Goal: Task Accomplishment & Management: Manage account settings

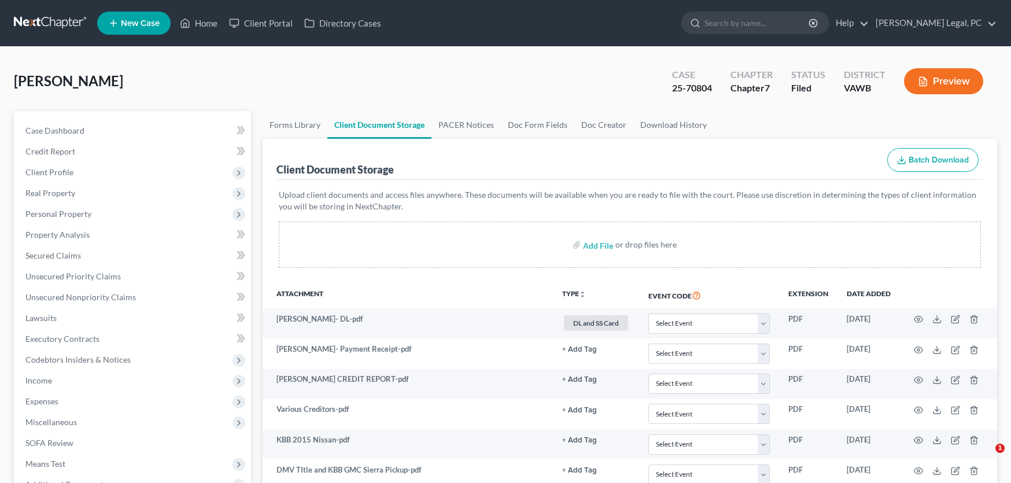
select select "0"
click at [66, 25] on link at bounding box center [51, 23] width 74 height 21
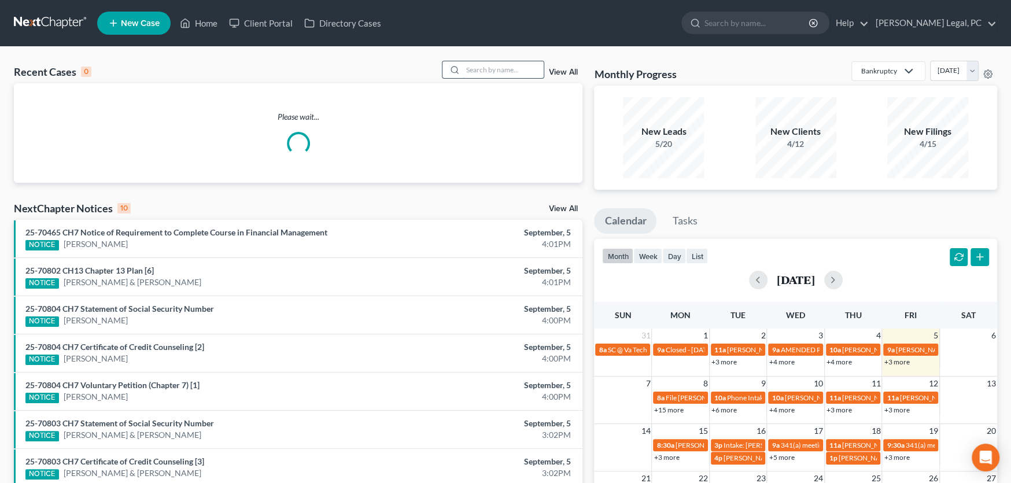
click at [479, 71] on input "search" at bounding box center [502, 69] width 81 height 17
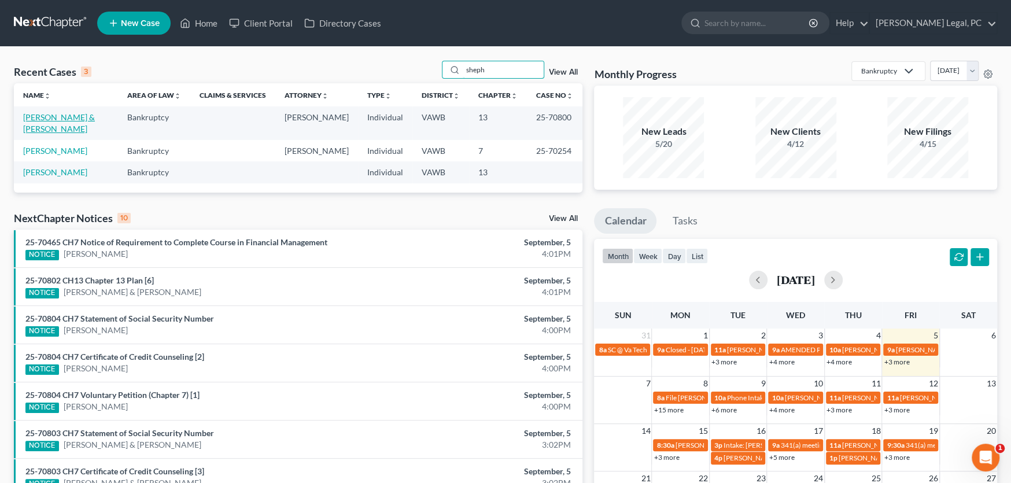
type input "sheph"
click at [47, 117] on link "[PERSON_NAME] & [PERSON_NAME]" at bounding box center [59, 122] width 72 height 21
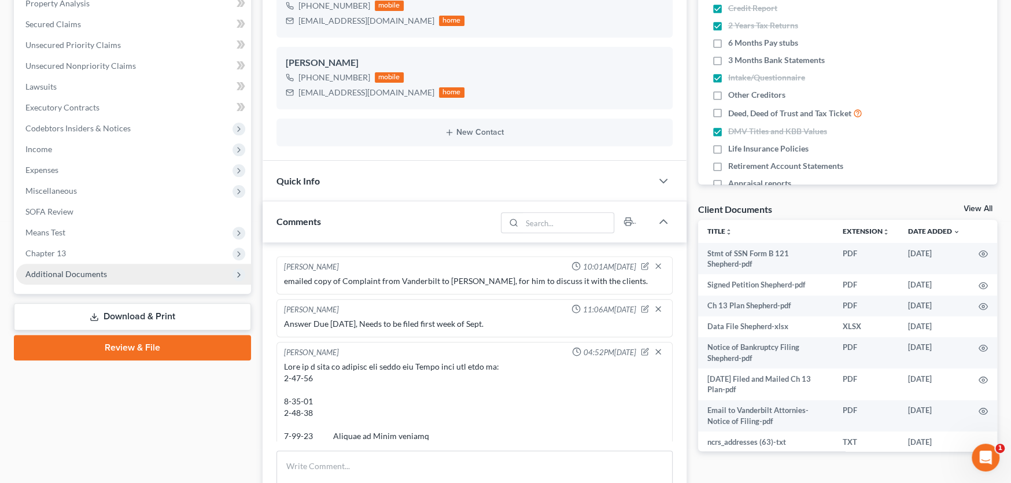
scroll to position [493, 0]
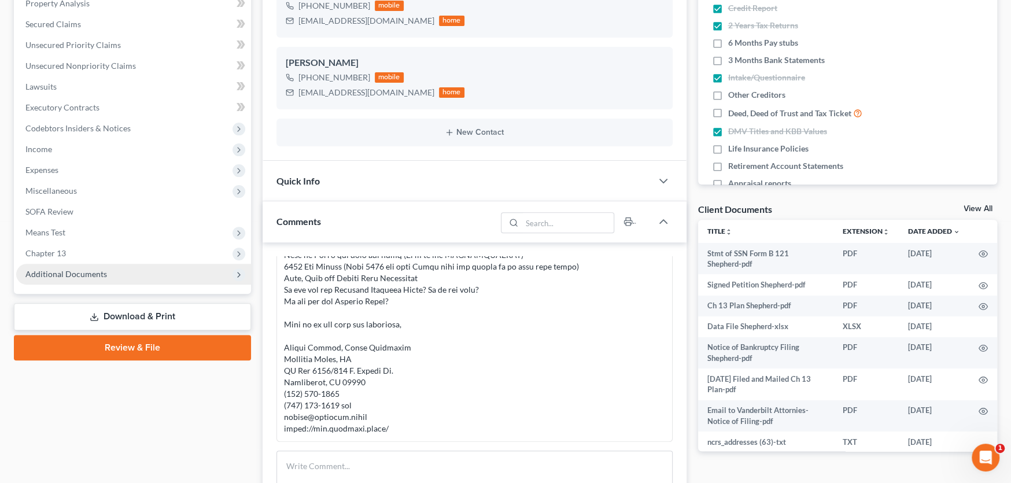
click at [89, 278] on span "Additional Documents" at bounding box center [133, 274] width 235 height 21
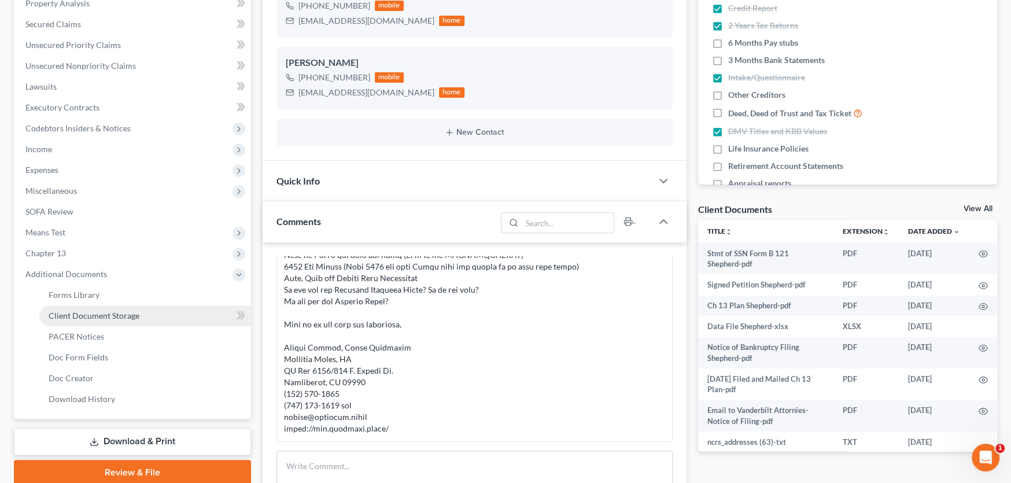
click at [133, 321] on link "Client Document Storage" at bounding box center [145, 315] width 212 height 21
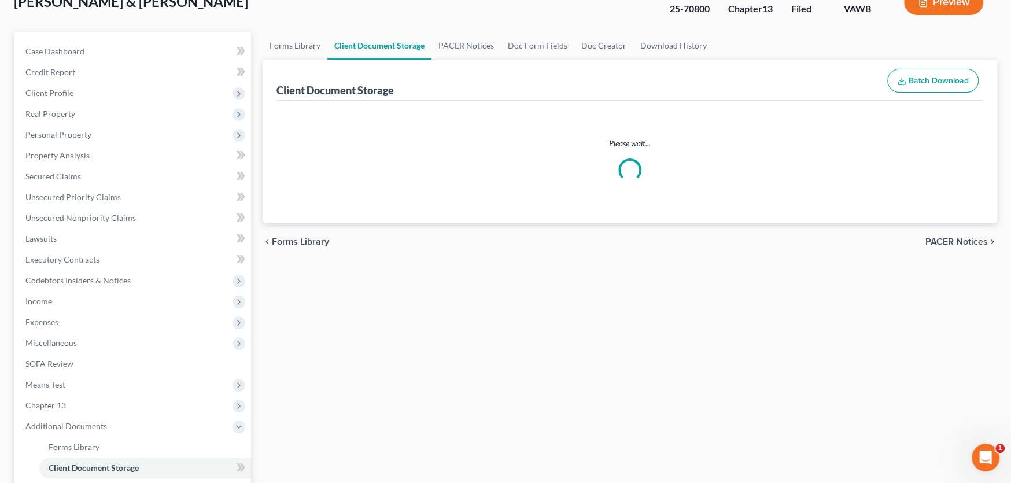
scroll to position [11, 0]
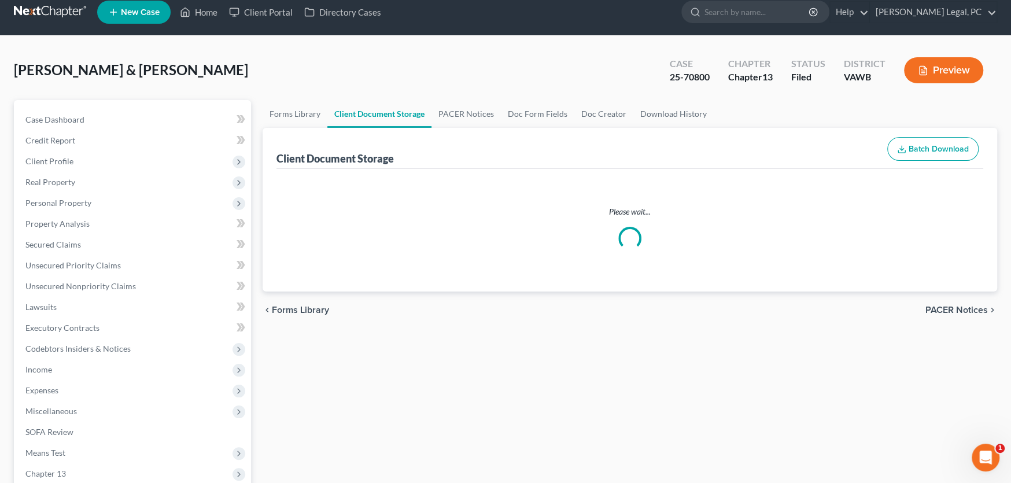
select select "0"
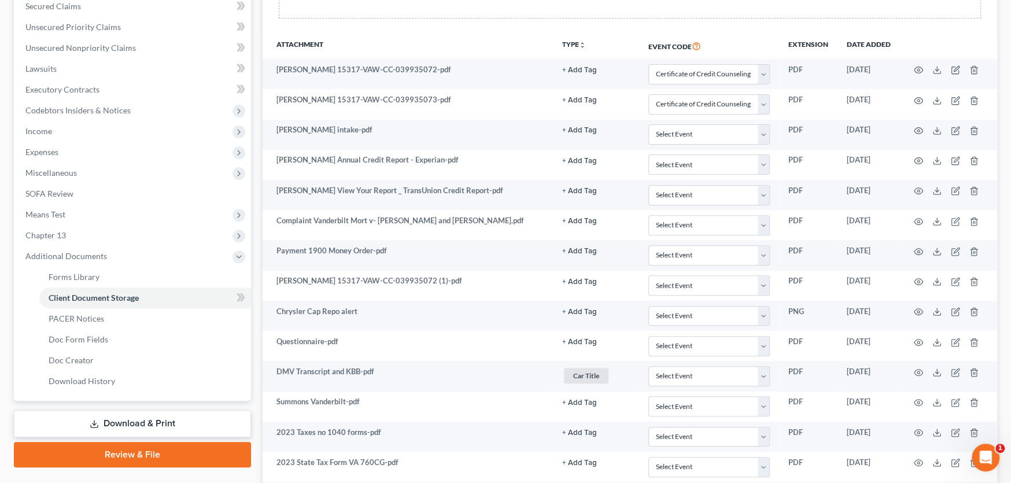
scroll to position [307, 0]
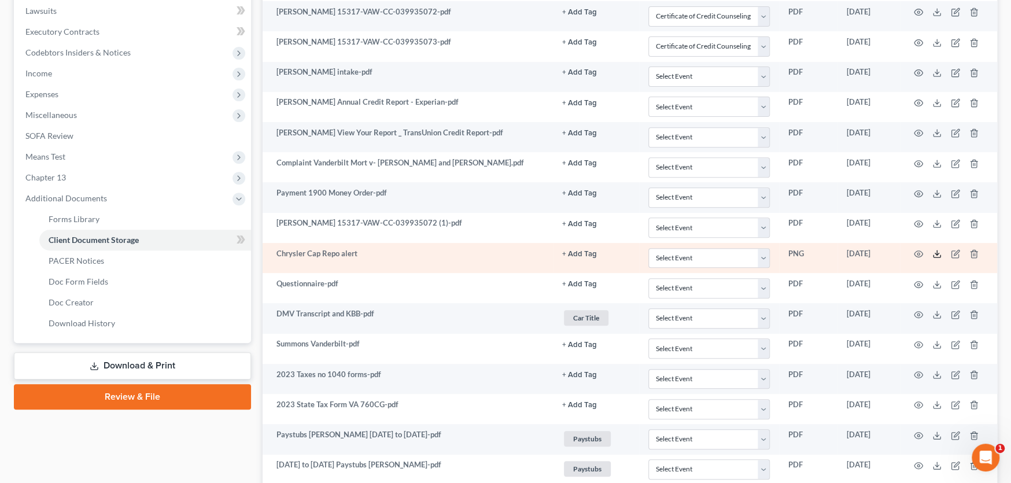
click at [934, 251] on icon at bounding box center [936, 253] width 9 height 9
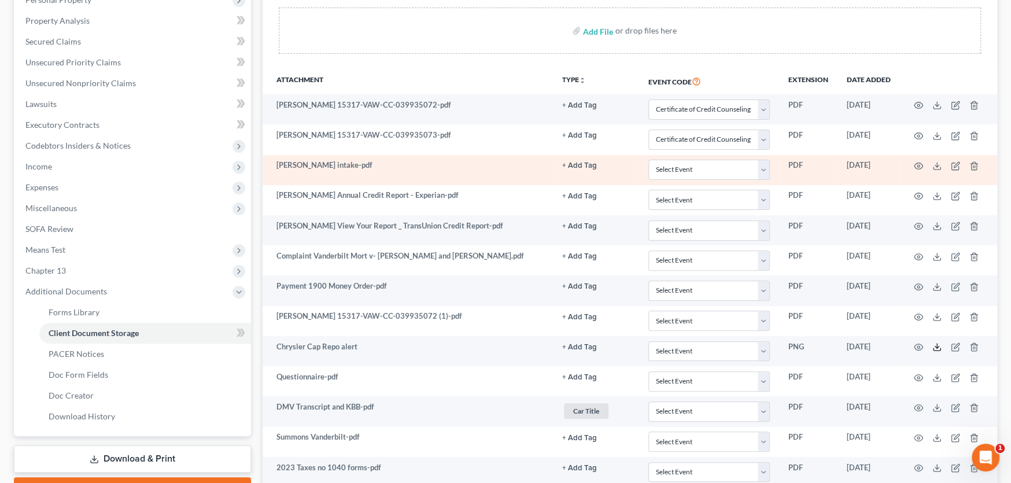
scroll to position [249, 0]
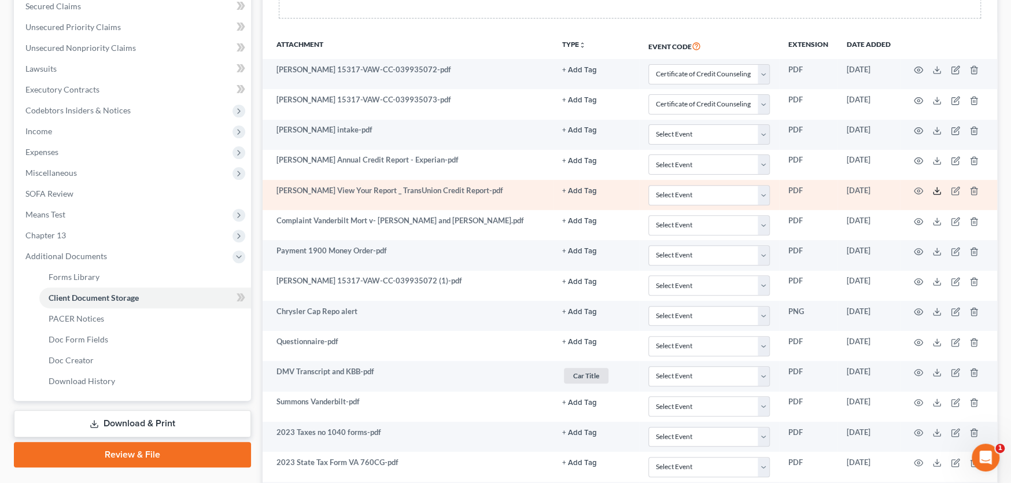
click at [934, 187] on icon at bounding box center [936, 190] width 9 height 9
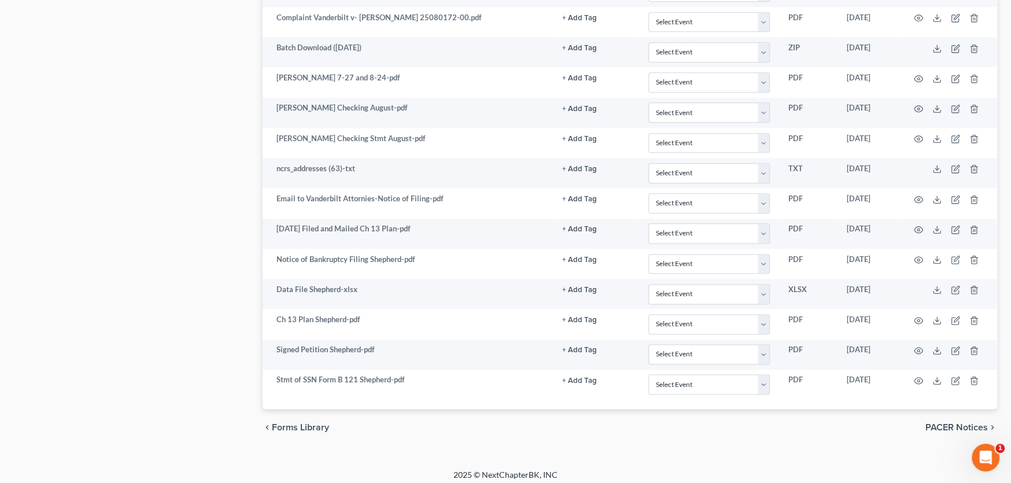
scroll to position [1058, 0]
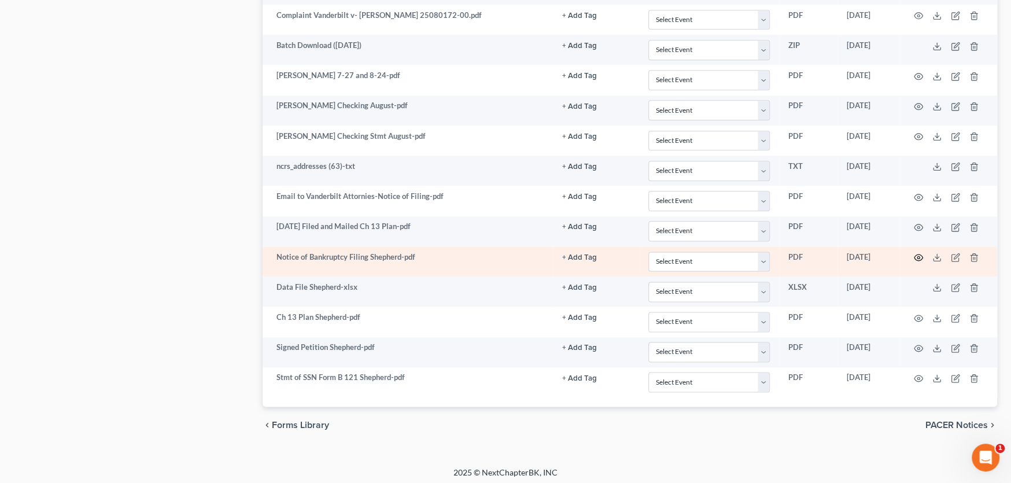
click at [918, 253] on icon "button" at bounding box center [917, 257] width 9 height 9
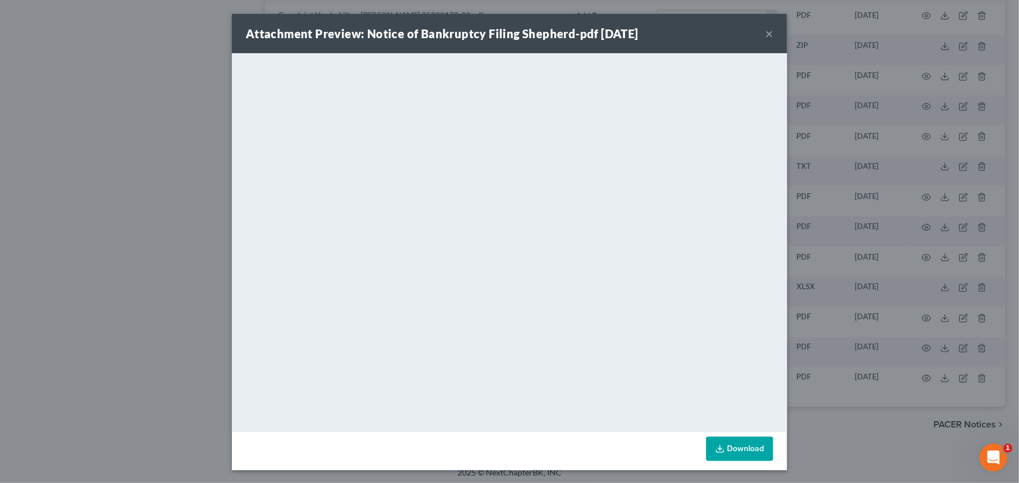
click at [767, 31] on button "×" at bounding box center [769, 34] width 8 height 14
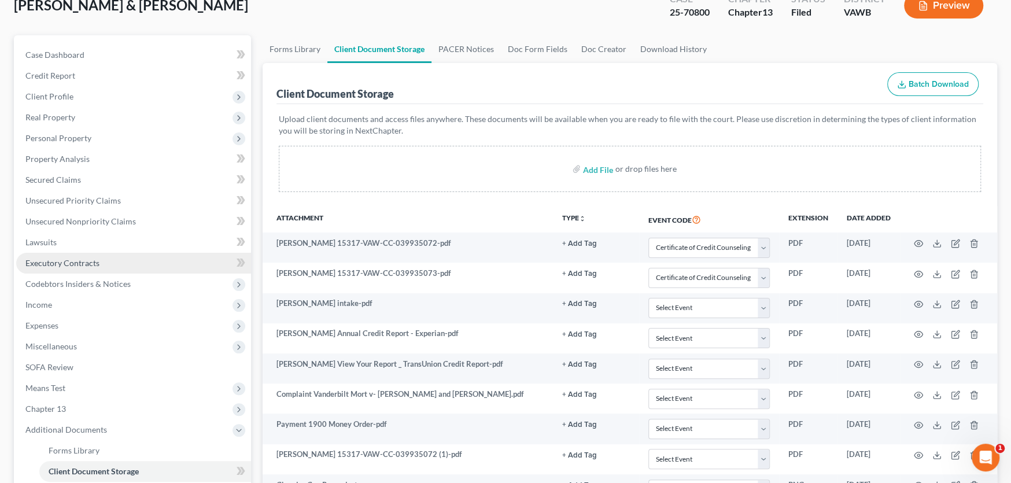
scroll to position [0, 0]
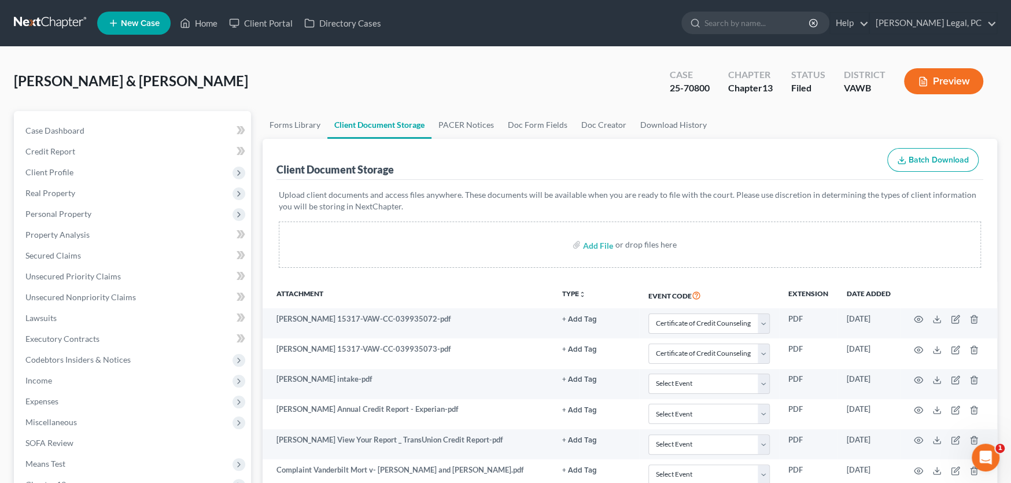
click at [62, 23] on link at bounding box center [51, 23] width 74 height 21
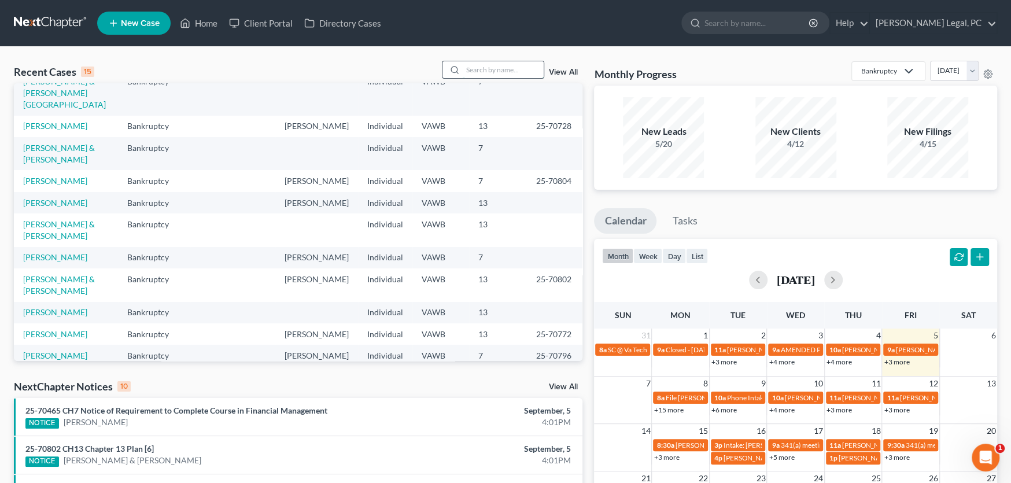
click at [488, 71] on input "search" at bounding box center [502, 69] width 81 height 17
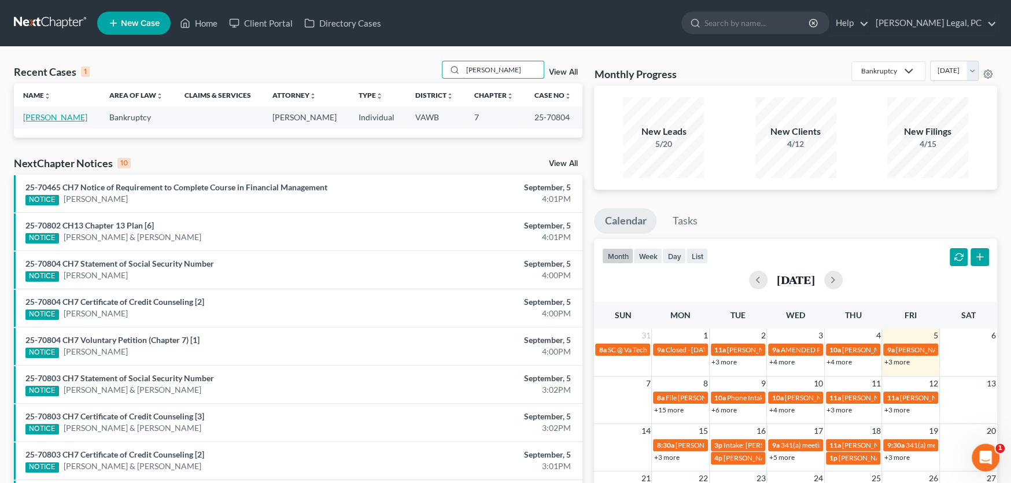
type input "bronson"
click at [59, 116] on link "[PERSON_NAME]" at bounding box center [55, 117] width 64 height 10
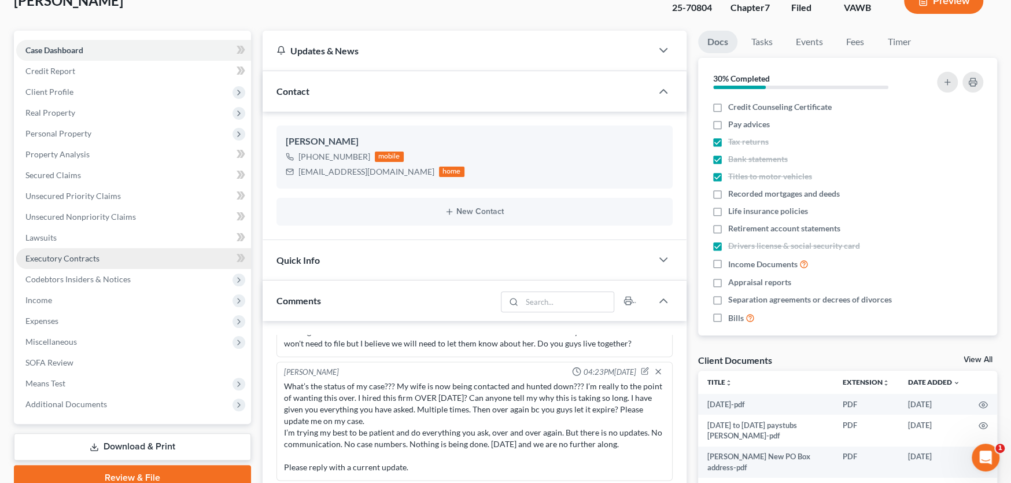
scroll to position [173, 0]
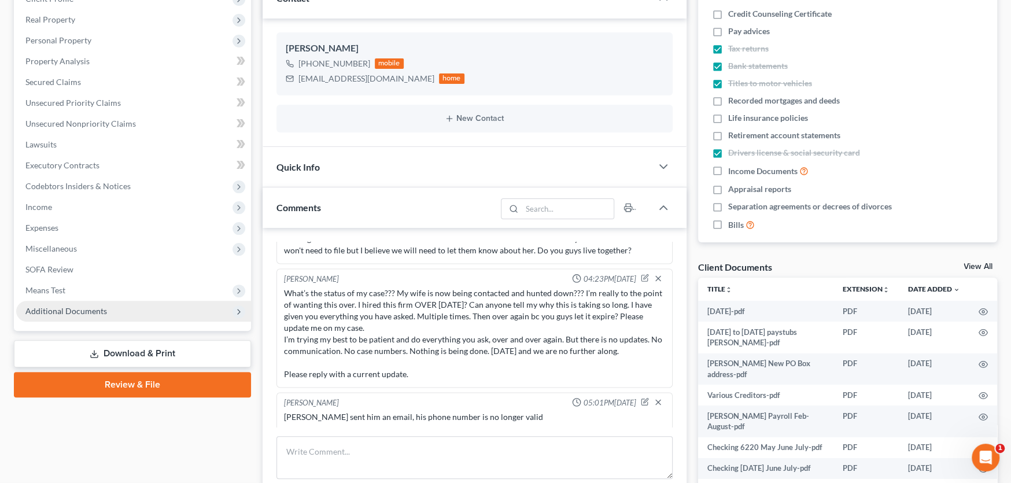
click at [75, 310] on span "Additional Documents" at bounding box center [66, 311] width 82 height 10
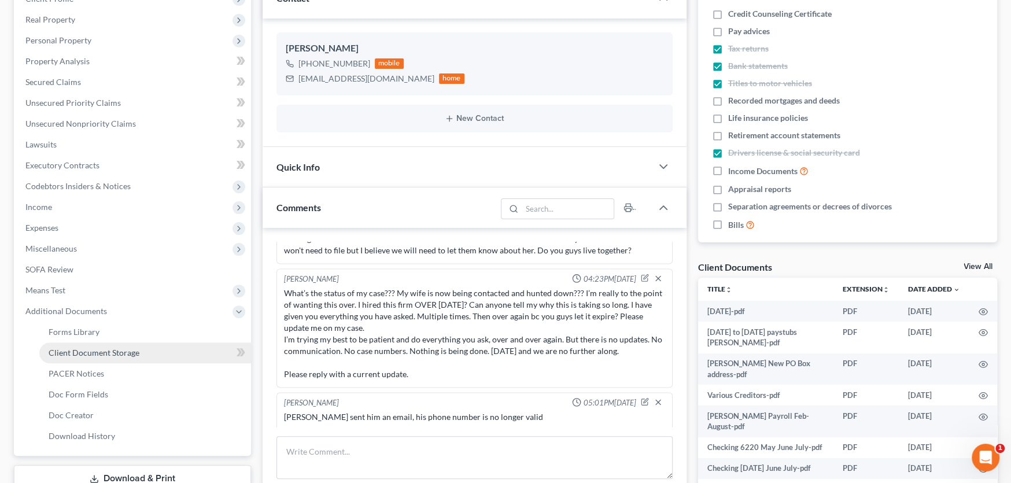
click at [93, 350] on span "Client Document Storage" at bounding box center [94, 352] width 91 height 10
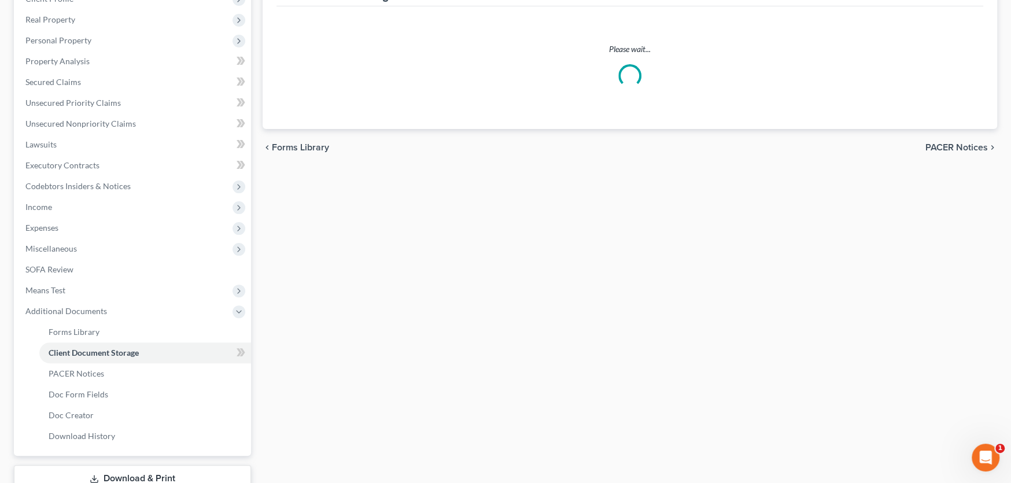
scroll to position [45, 0]
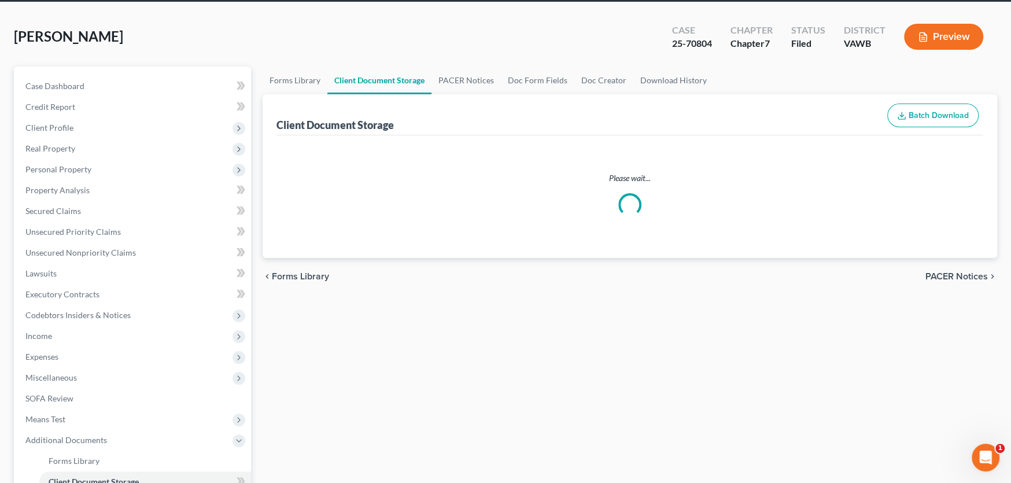
select select "0"
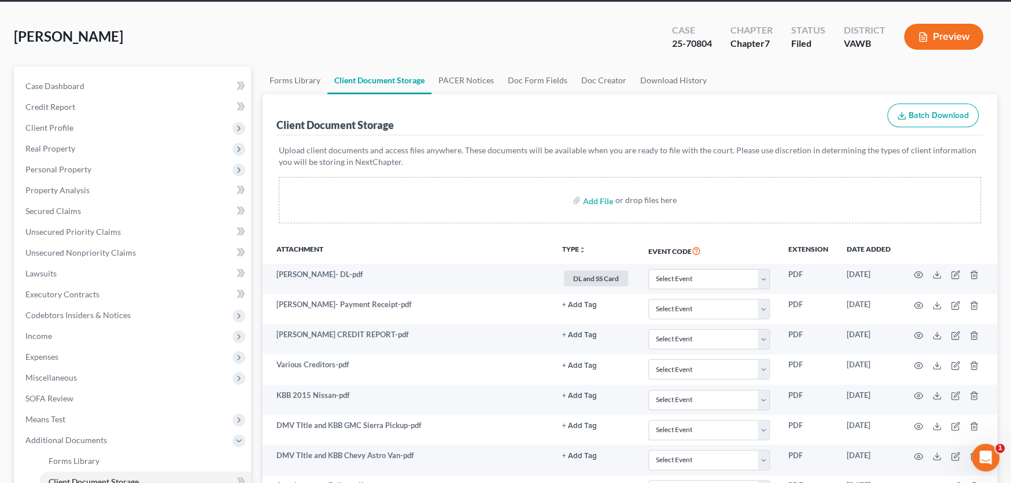
scroll to position [0, 0]
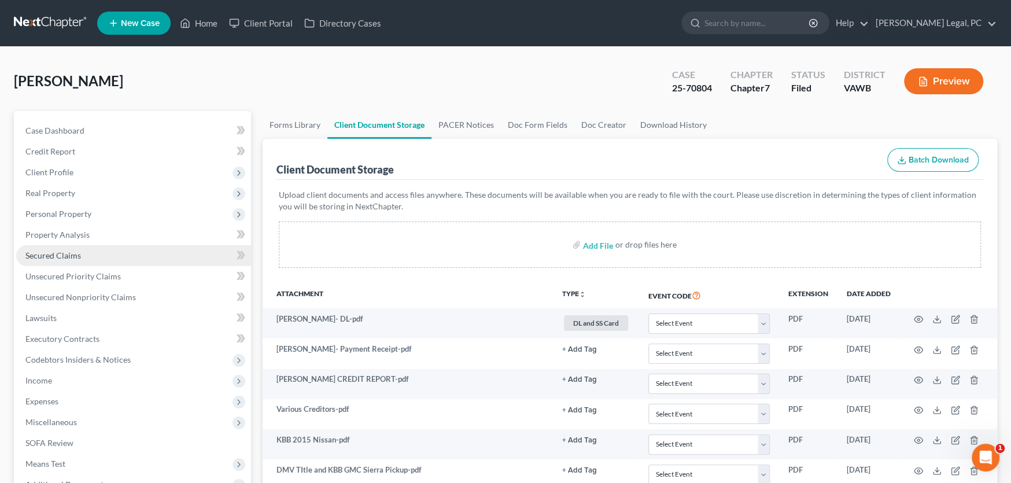
select select "0"
click at [45, 23] on link at bounding box center [51, 23] width 74 height 21
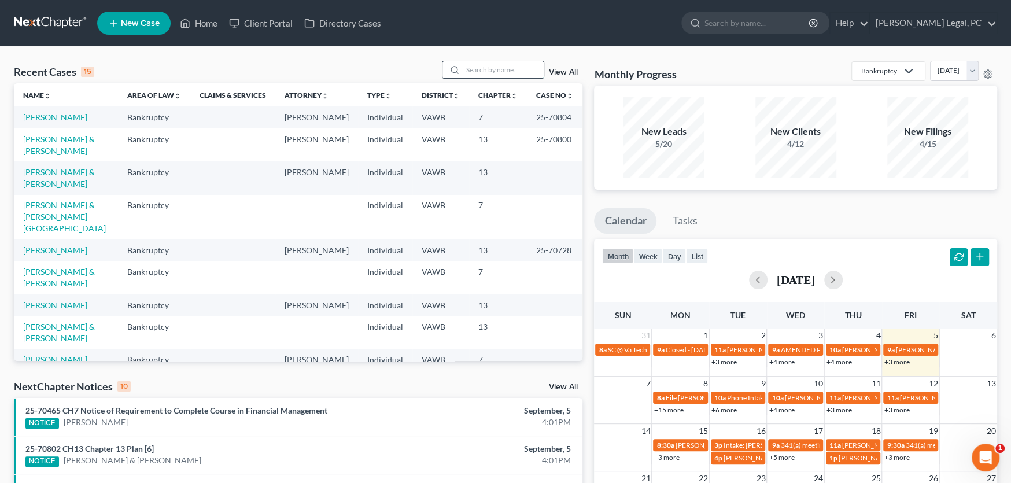
click at [465, 65] on input "search" at bounding box center [502, 69] width 81 height 17
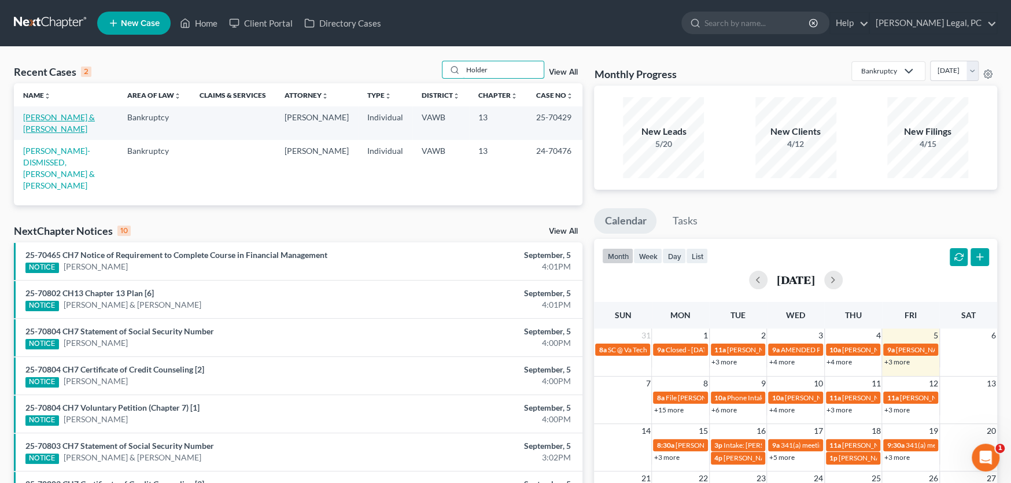
type input "Holder"
click at [95, 116] on link "[PERSON_NAME] & [PERSON_NAME]" at bounding box center [59, 122] width 72 height 21
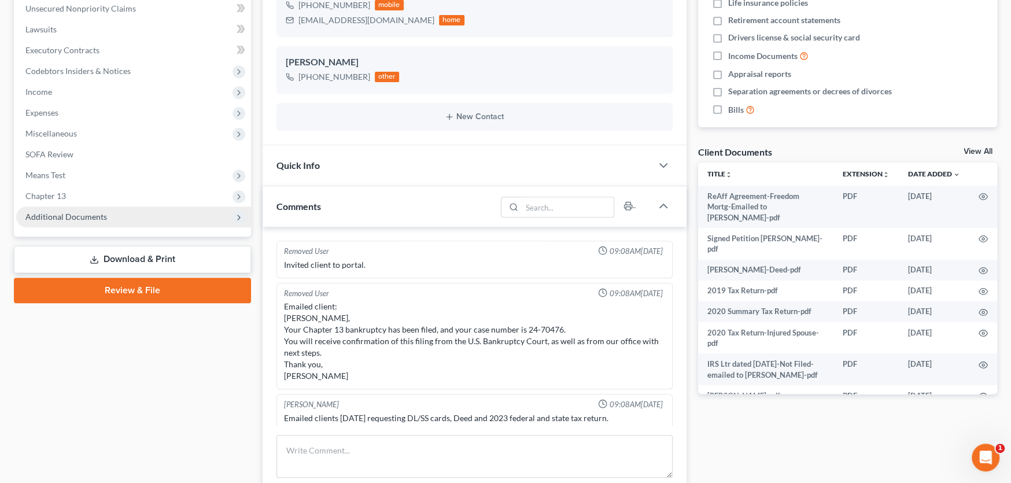
scroll to position [432, 0]
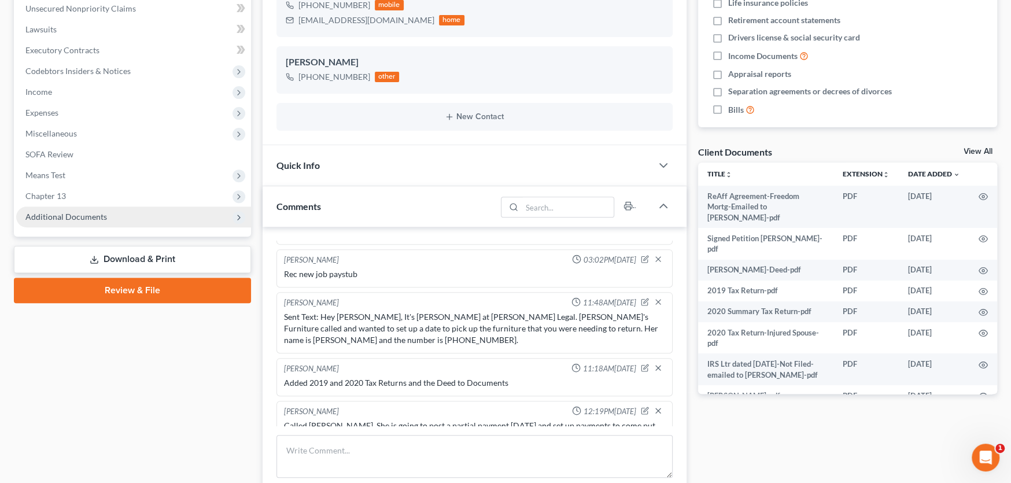
click at [86, 213] on span "Additional Documents" at bounding box center [66, 217] width 82 height 10
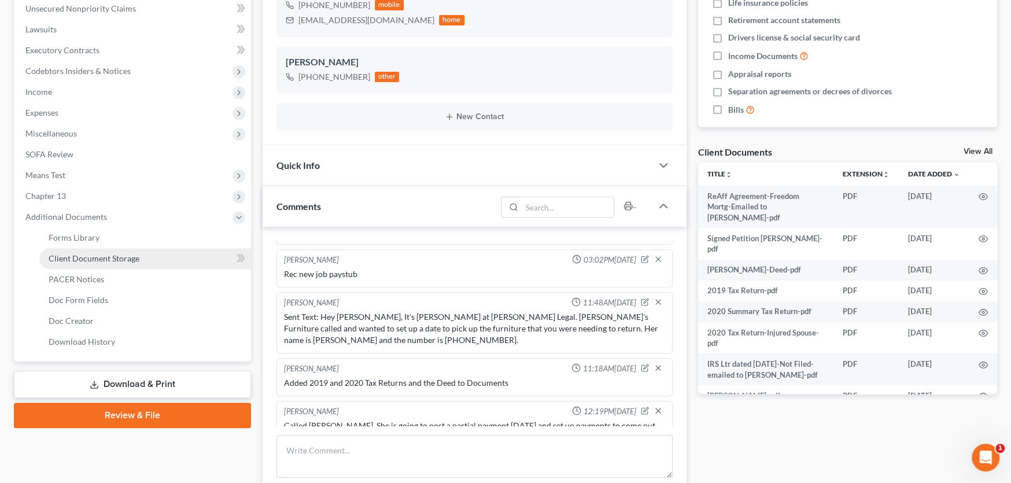
click at [99, 253] on span "Client Document Storage" at bounding box center [94, 258] width 91 height 10
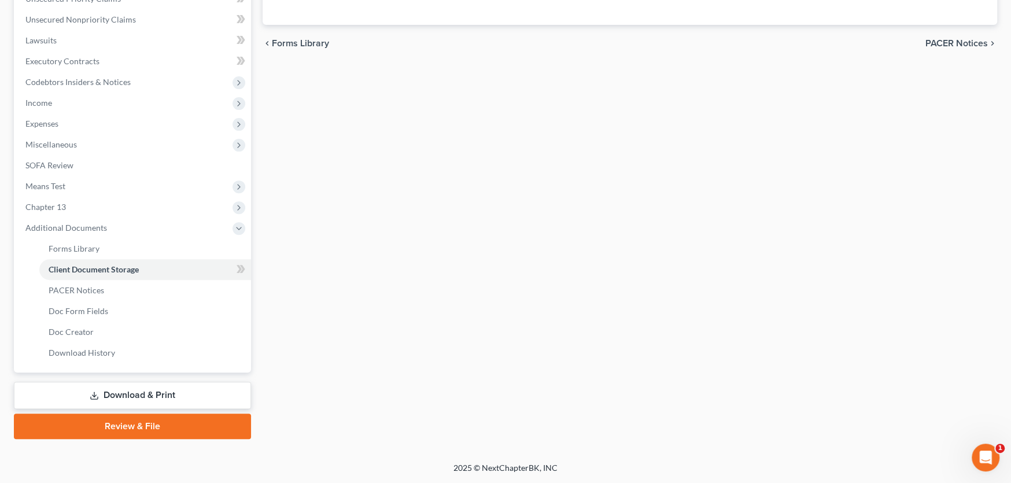
scroll to position [150, 0]
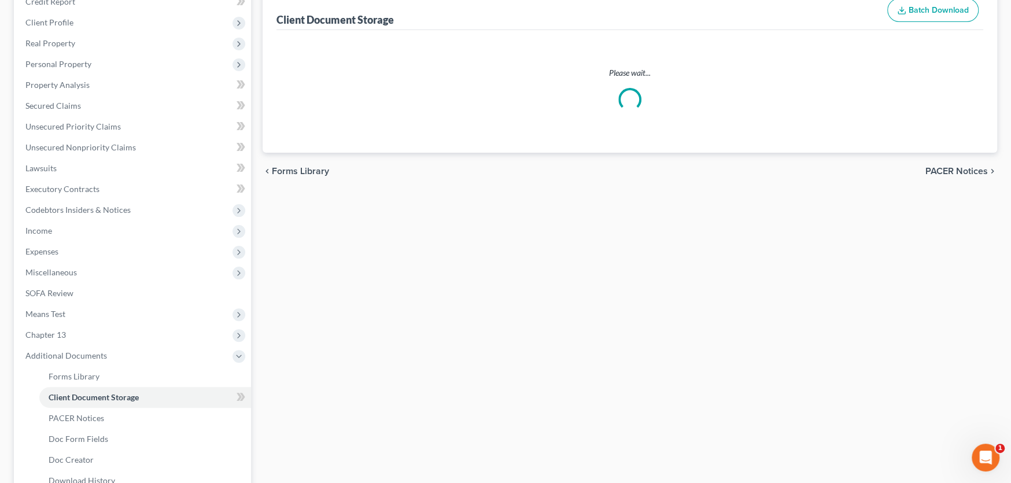
select select "0"
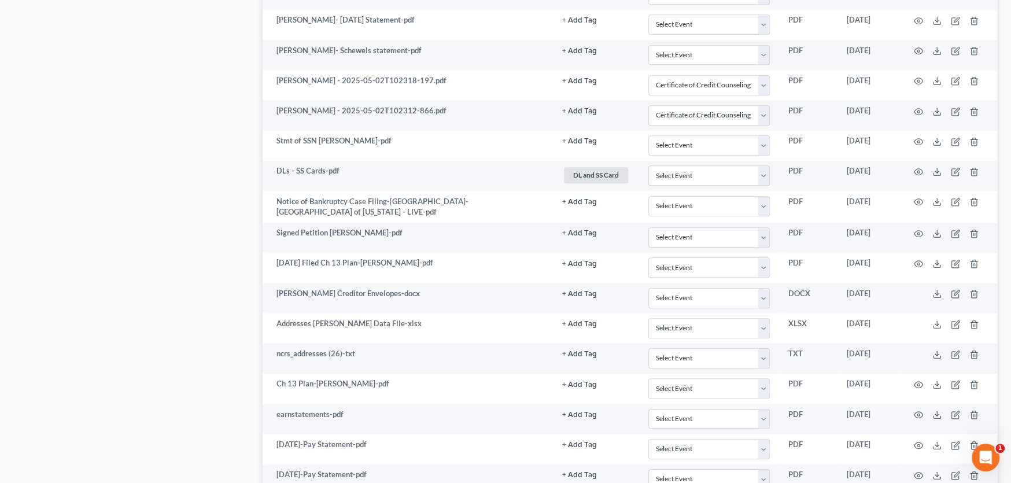
scroll to position [1090, 0]
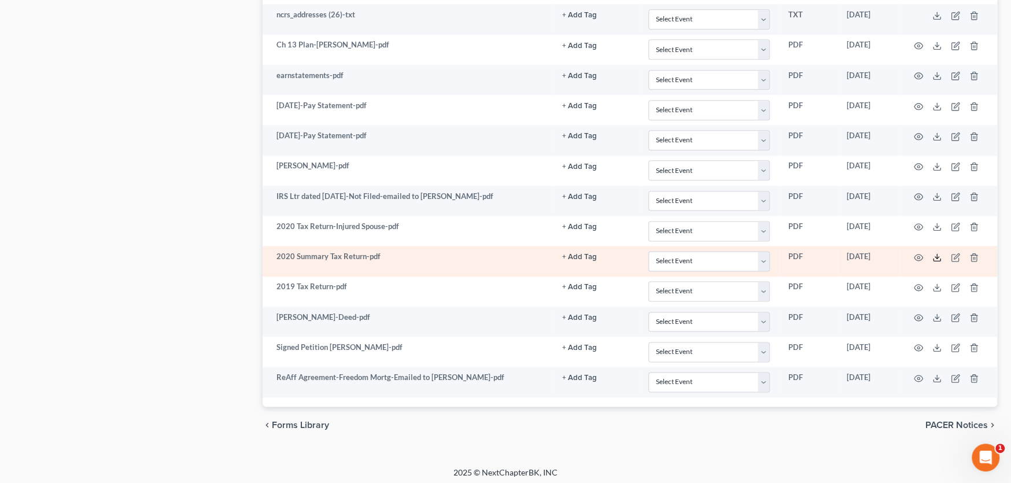
click at [937, 254] on line at bounding box center [937, 256] width 0 height 5
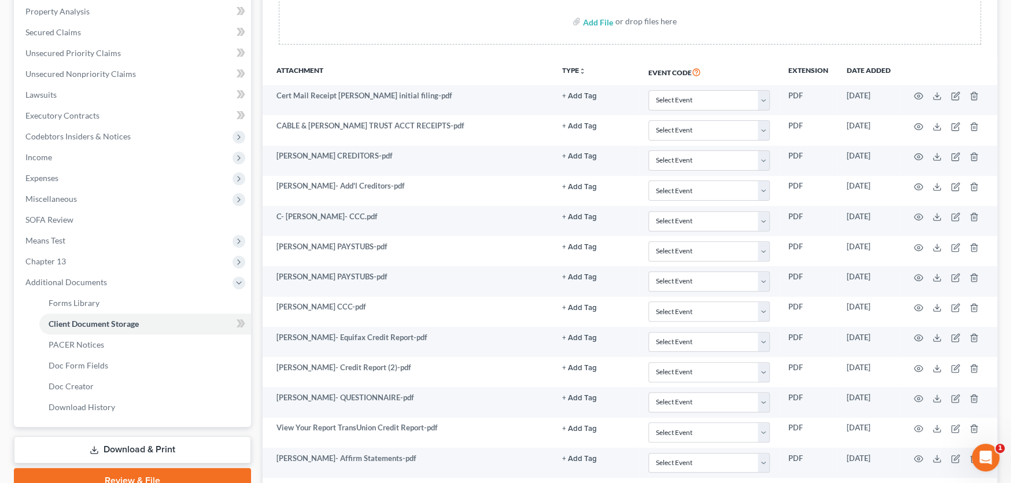
scroll to position [0, 0]
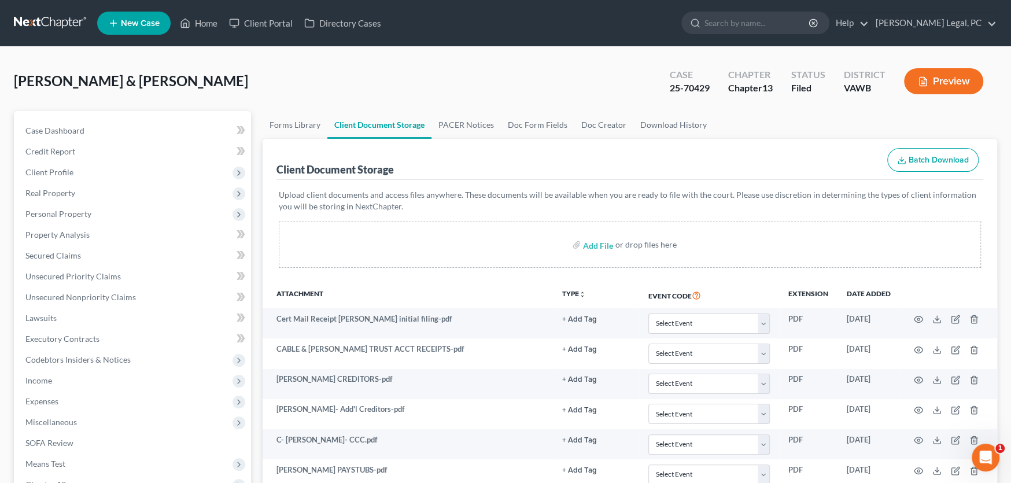
click at [39, 23] on link at bounding box center [51, 23] width 74 height 21
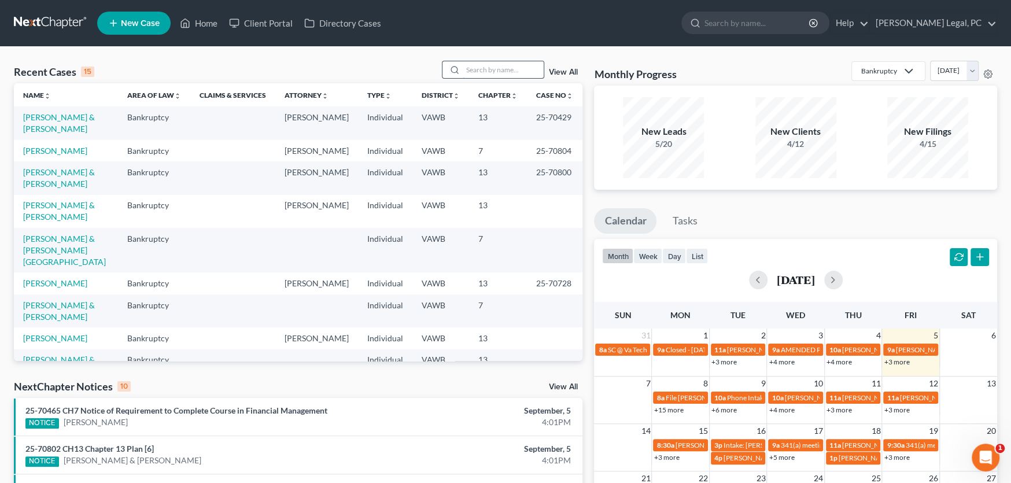
click at [508, 72] on input "search" at bounding box center [502, 69] width 81 height 17
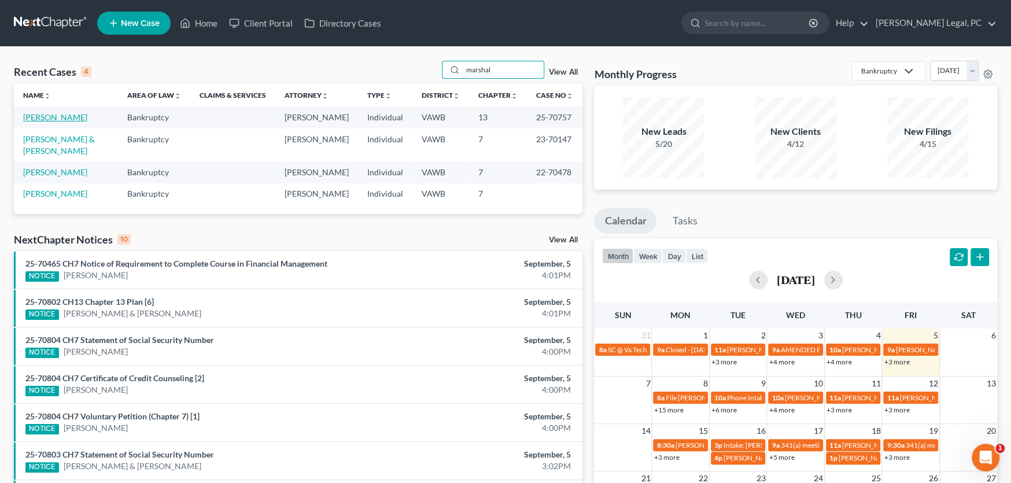
type input "marshal"
click at [51, 121] on link "[PERSON_NAME]" at bounding box center [55, 117] width 64 height 10
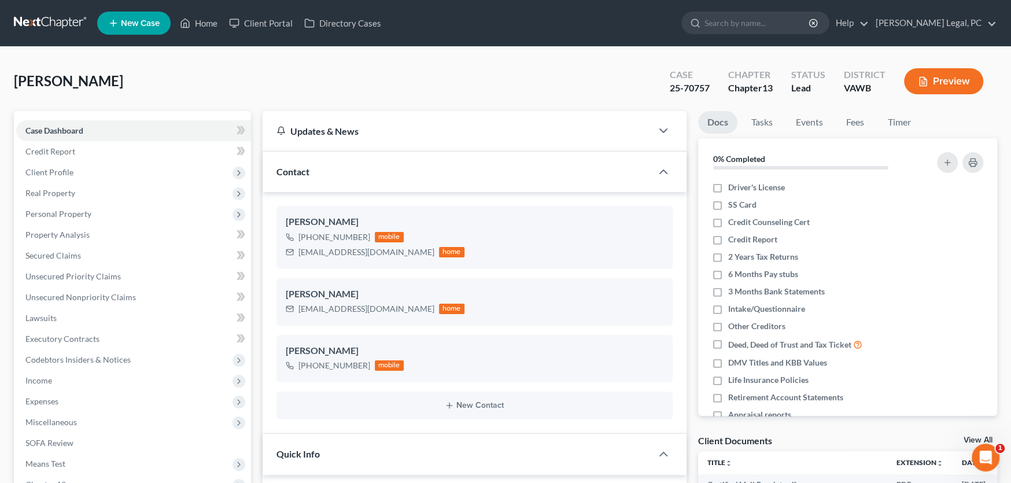
click at [51, 20] on link at bounding box center [51, 23] width 74 height 21
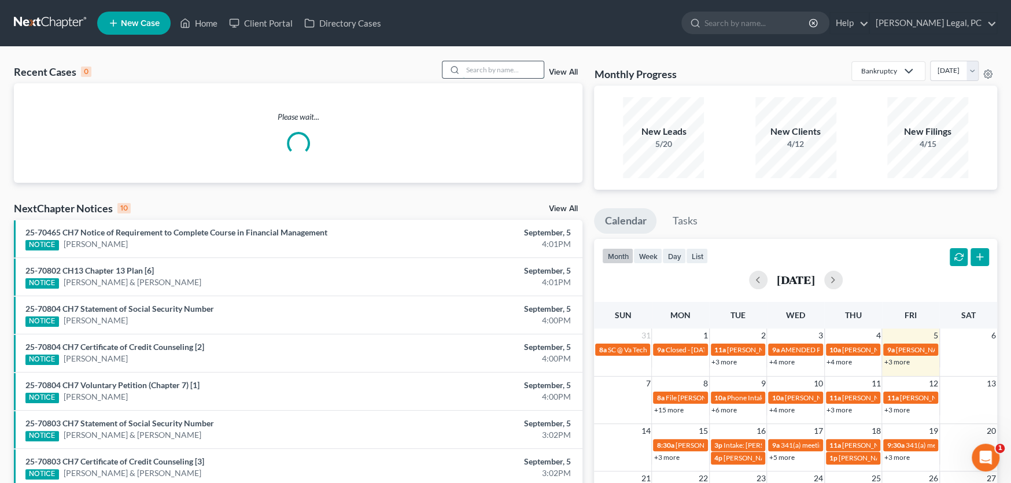
click at [491, 64] on input "search" at bounding box center [502, 69] width 81 height 17
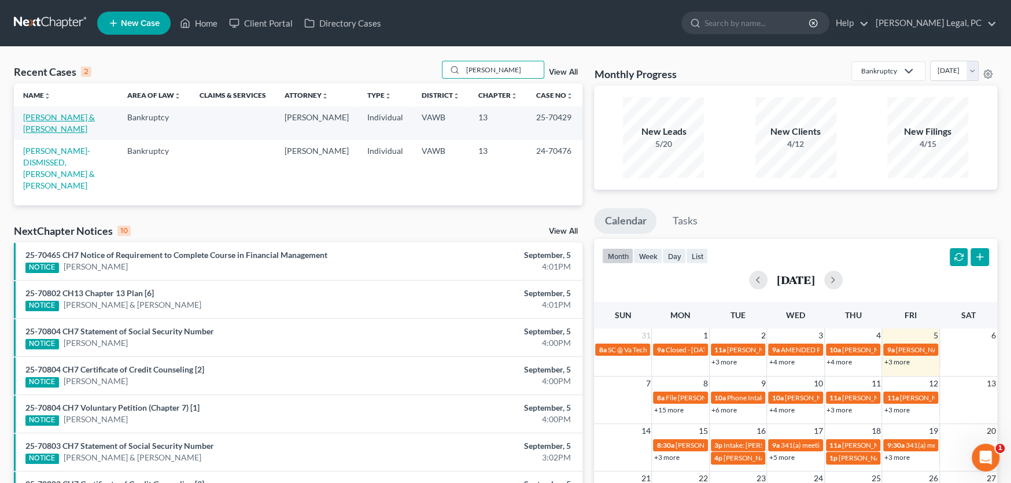
type input "[PERSON_NAME]"
click at [79, 116] on link "[PERSON_NAME] & [PERSON_NAME]" at bounding box center [59, 122] width 72 height 21
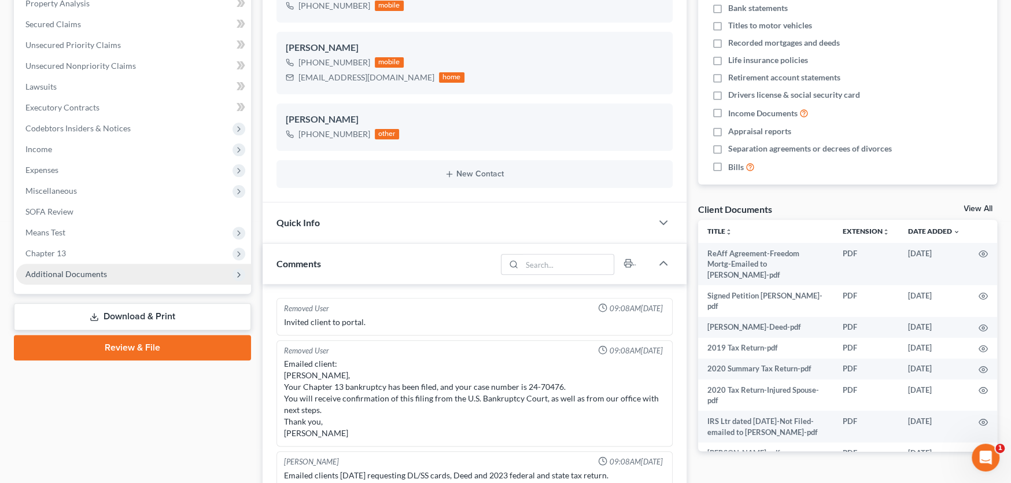
scroll to position [432, 0]
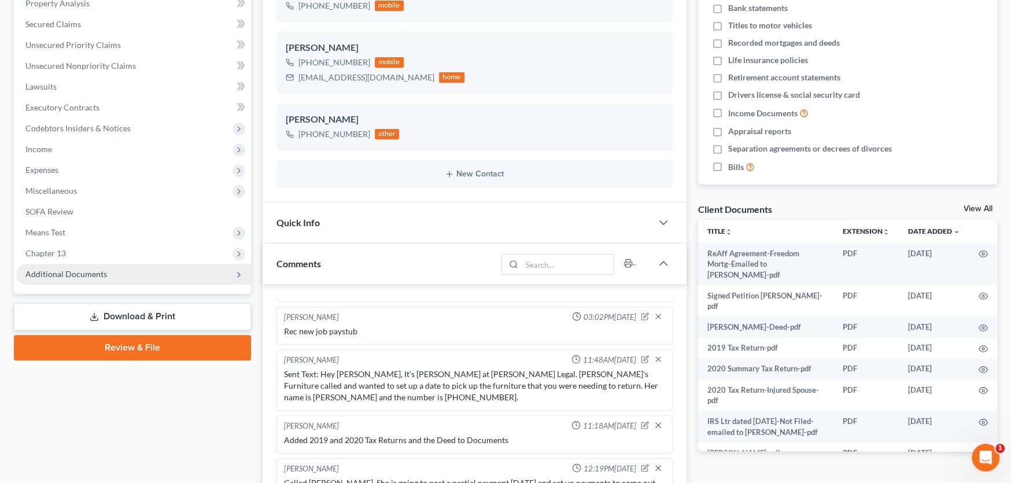
click at [80, 272] on span "Additional Documents" at bounding box center [66, 274] width 82 height 10
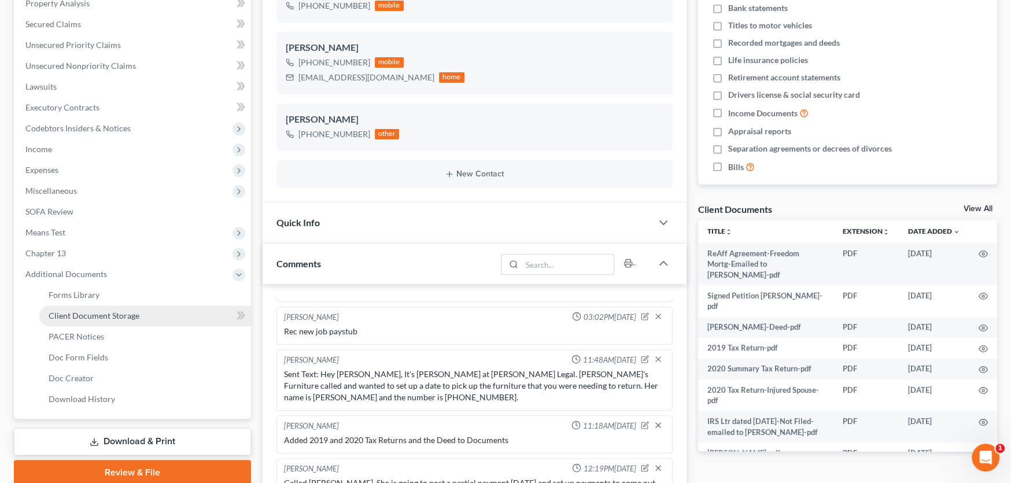
click at [90, 314] on span "Client Document Storage" at bounding box center [94, 315] width 91 height 10
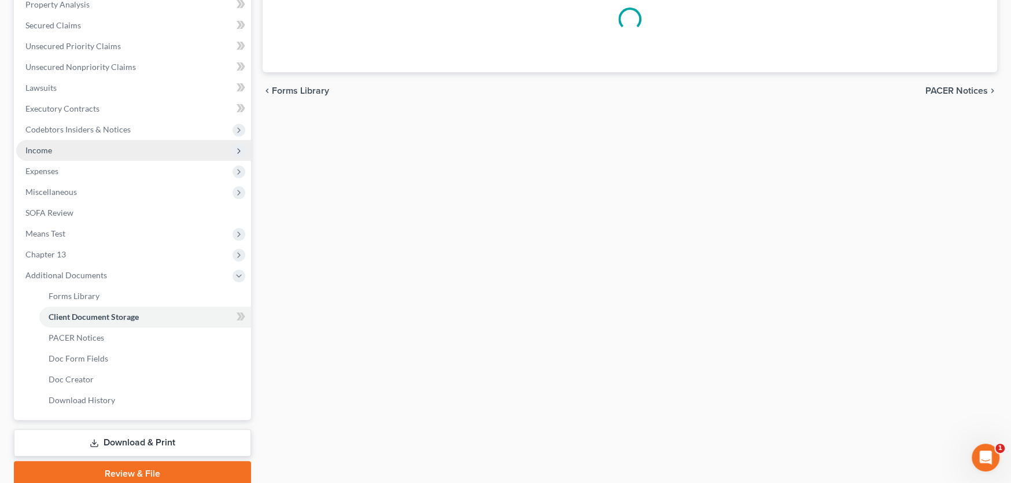
scroll to position [79, 0]
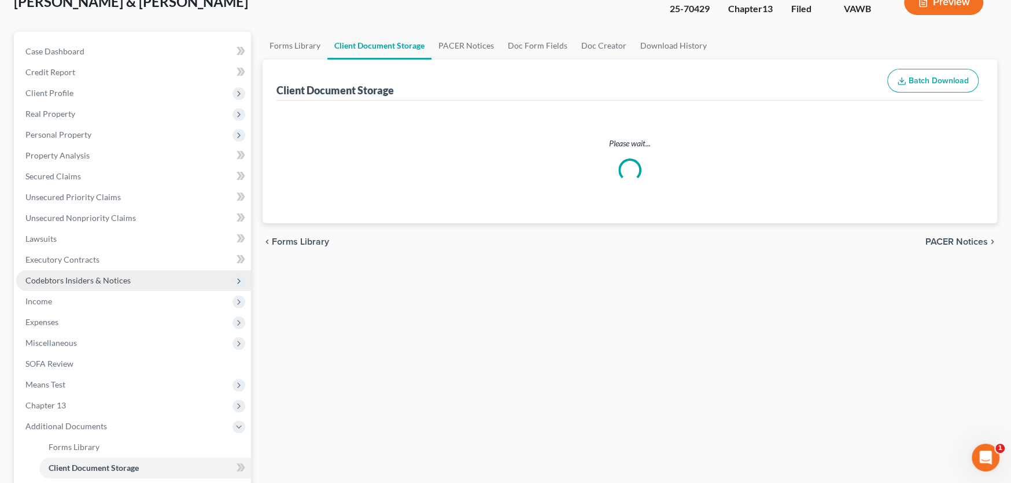
select select "0"
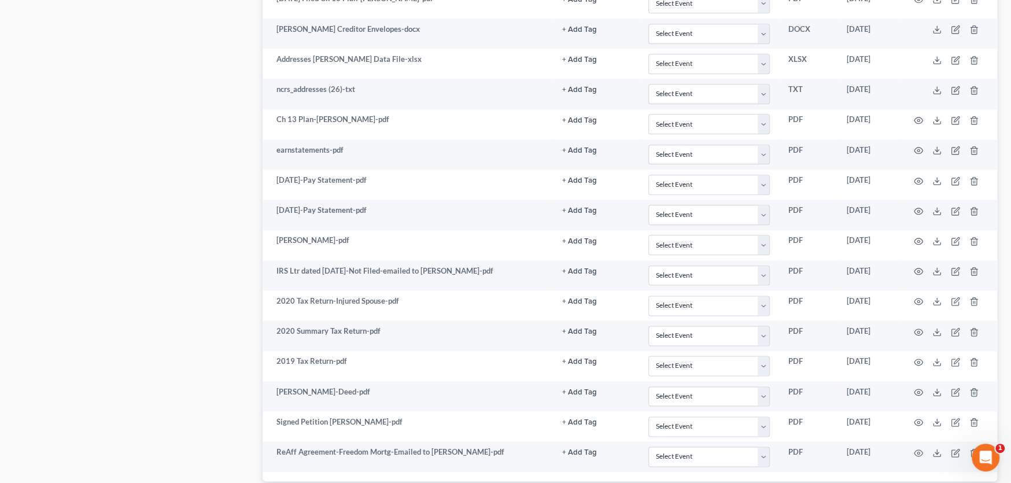
scroll to position [1090, 0]
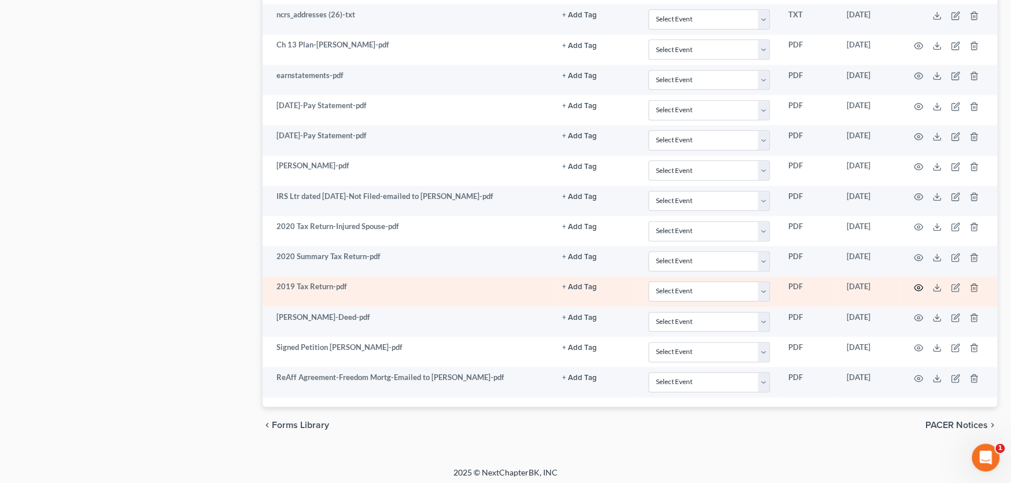
click at [915, 283] on icon "button" at bounding box center [917, 287] width 9 height 9
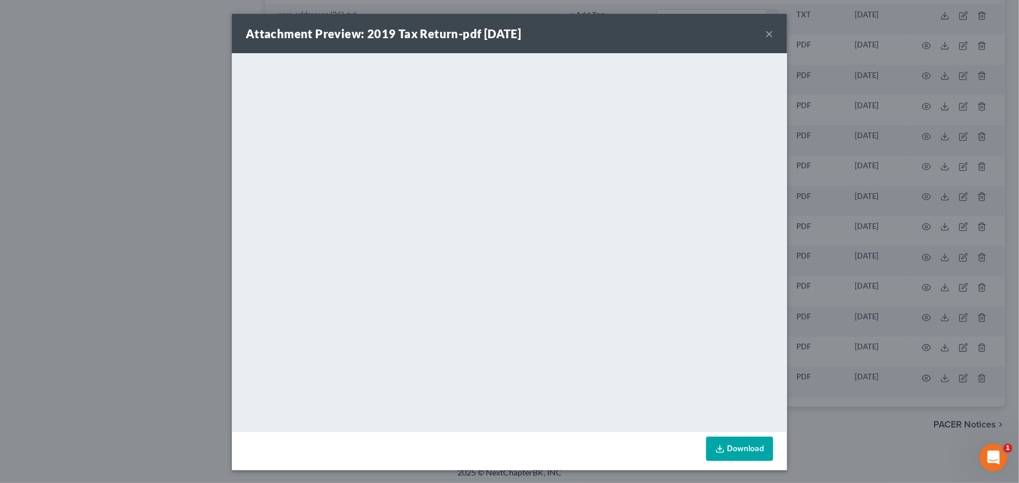
click at [765, 32] on button "×" at bounding box center [769, 34] width 8 height 14
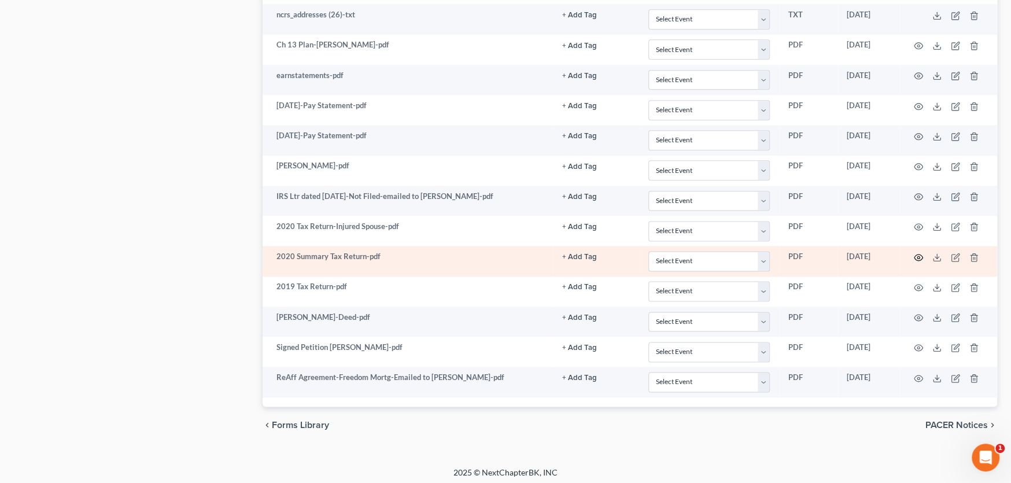
click at [918, 253] on icon "button" at bounding box center [917, 257] width 9 height 9
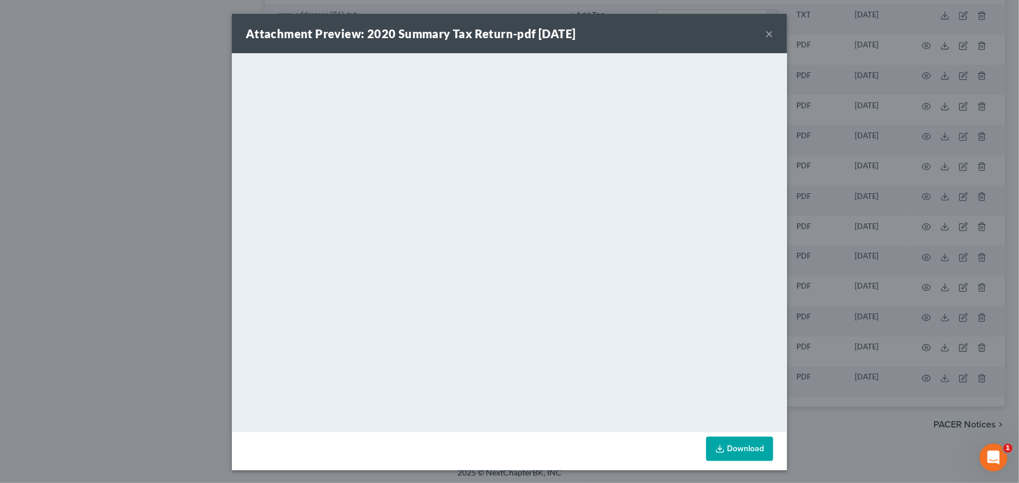
click at [765, 32] on button "×" at bounding box center [769, 34] width 8 height 14
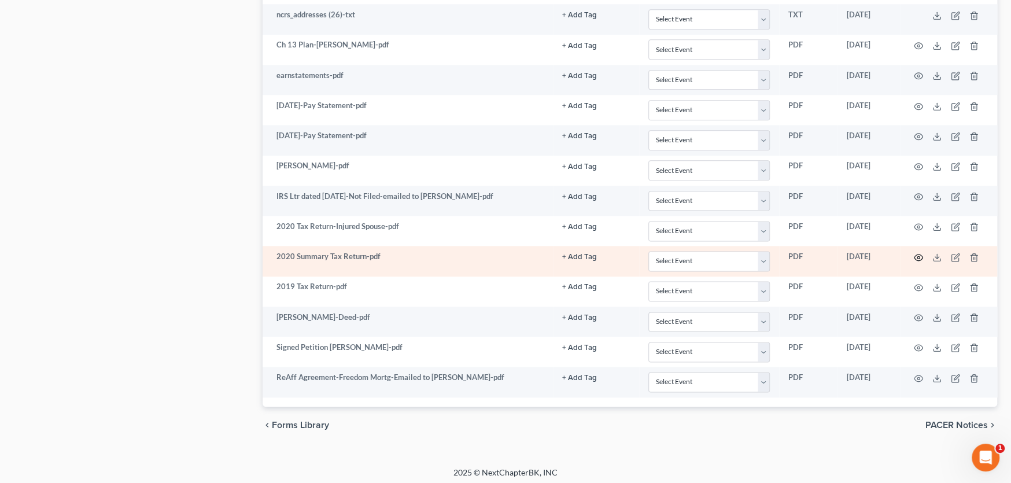
click at [920, 254] on icon "button" at bounding box center [918, 257] width 9 height 6
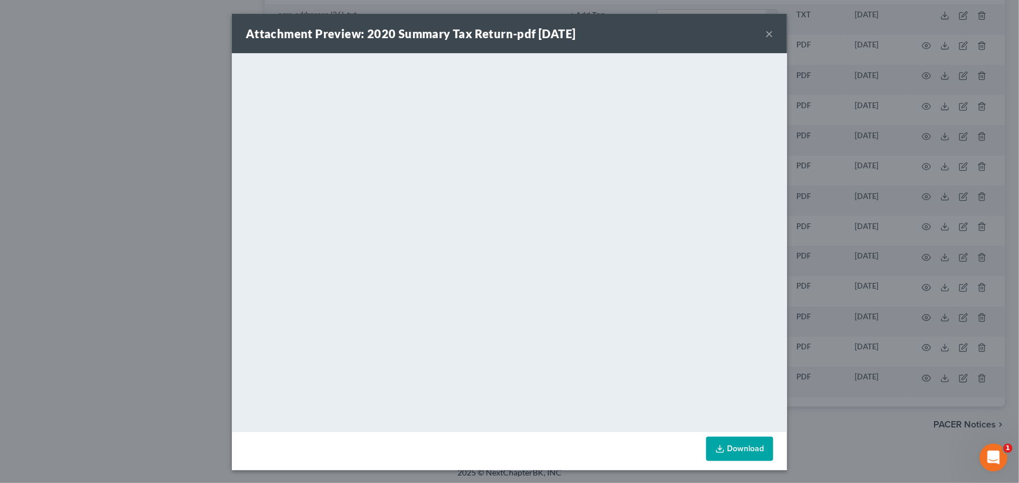
click at [766, 31] on button "×" at bounding box center [769, 34] width 8 height 14
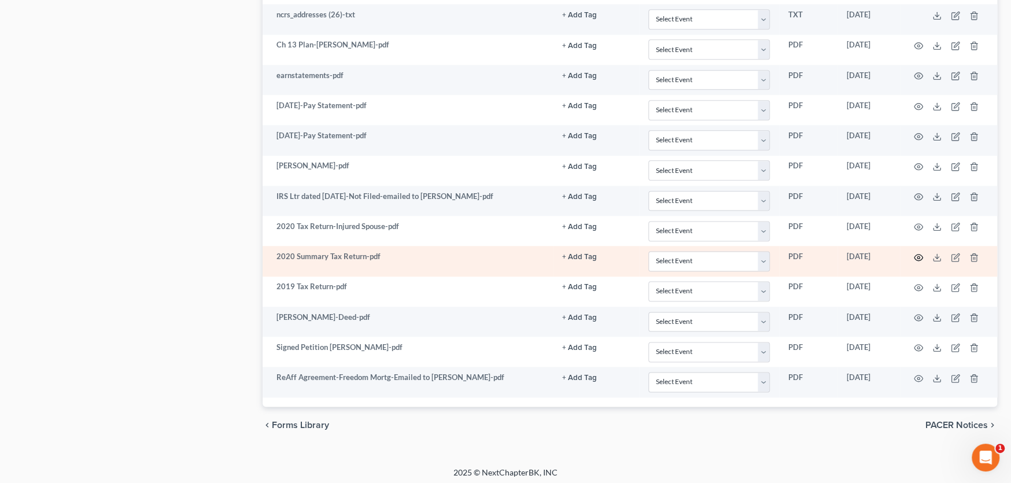
click at [916, 254] on icon "button" at bounding box center [917, 257] width 9 height 9
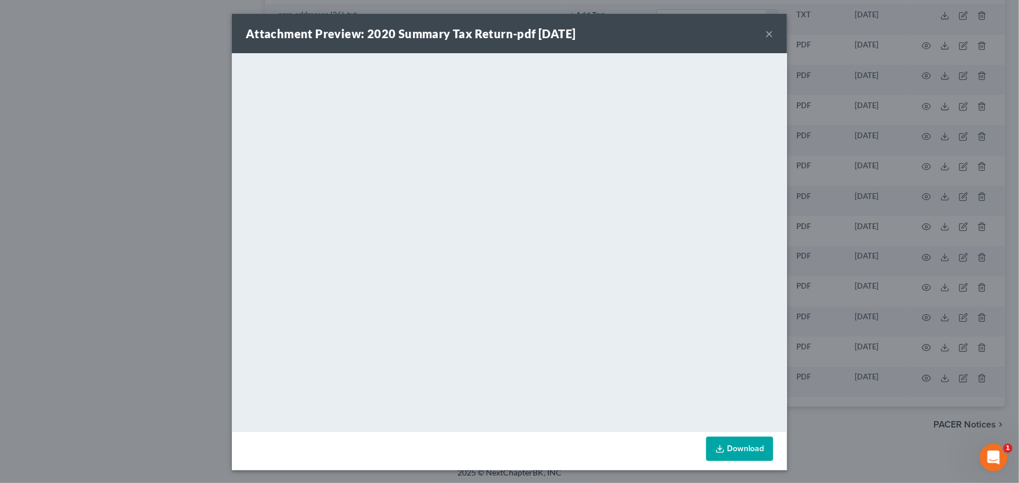
click at [766, 34] on button "×" at bounding box center [769, 34] width 8 height 14
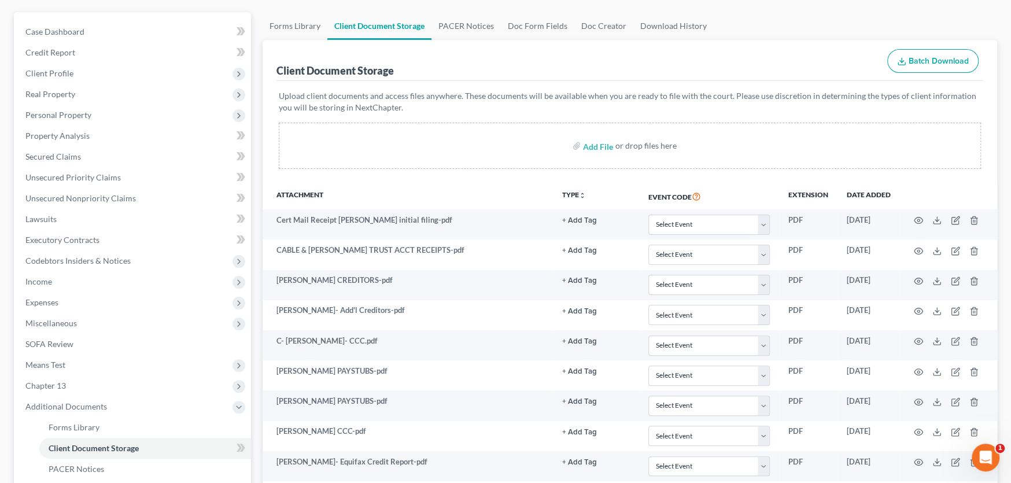
scroll to position [0, 0]
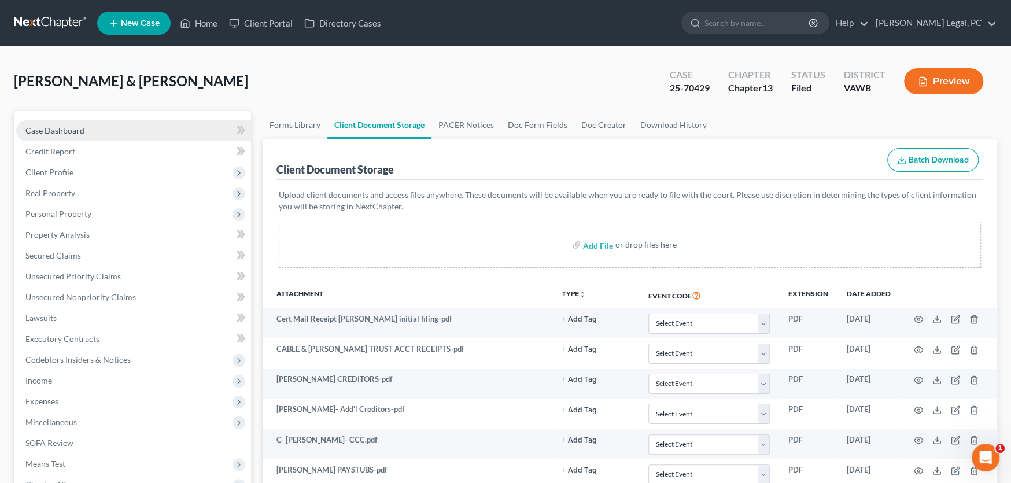
click at [45, 132] on span "Case Dashboard" at bounding box center [54, 130] width 59 height 10
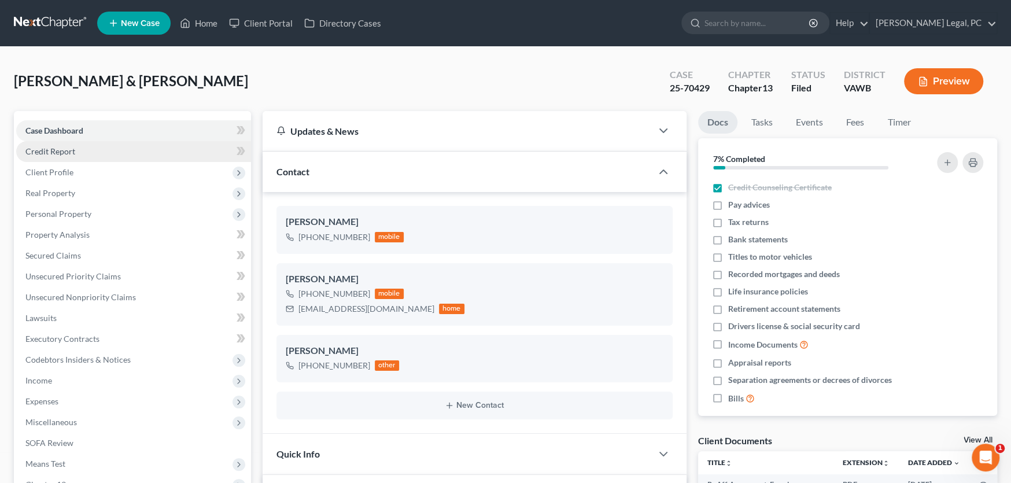
scroll to position [432, 0]
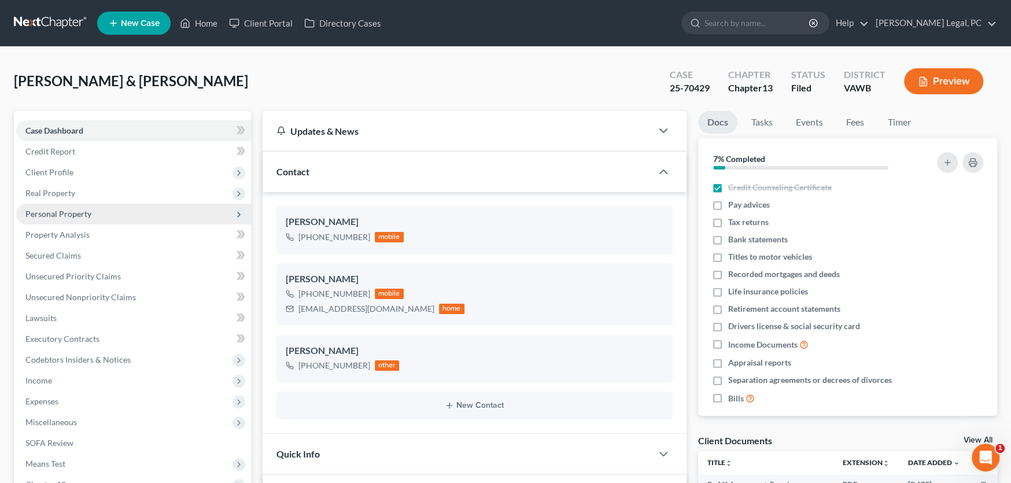
click at [73, 209] on span "Personal Property" at bounding box center [58, 214] width 66 height 10
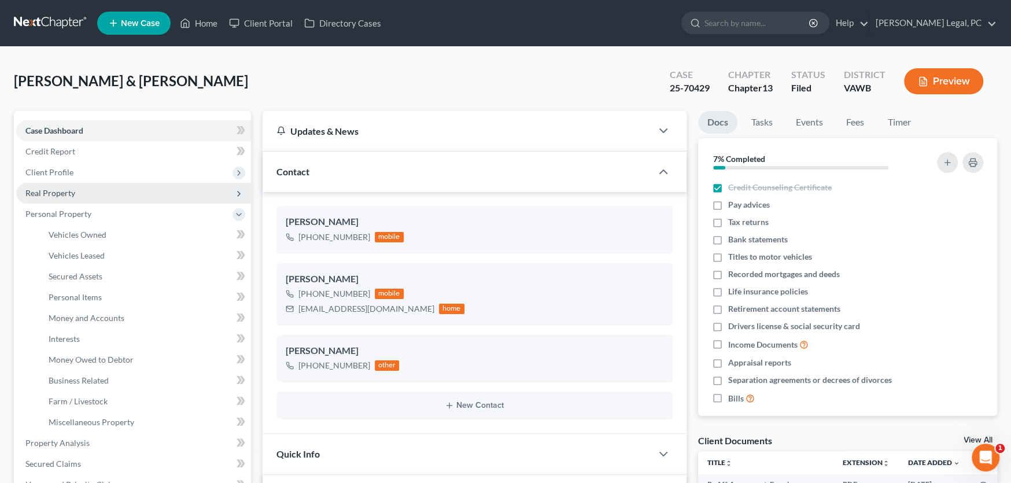
click at [64, 188] on span "Real Property" at bounding box center [50, 193] width 50 height 10
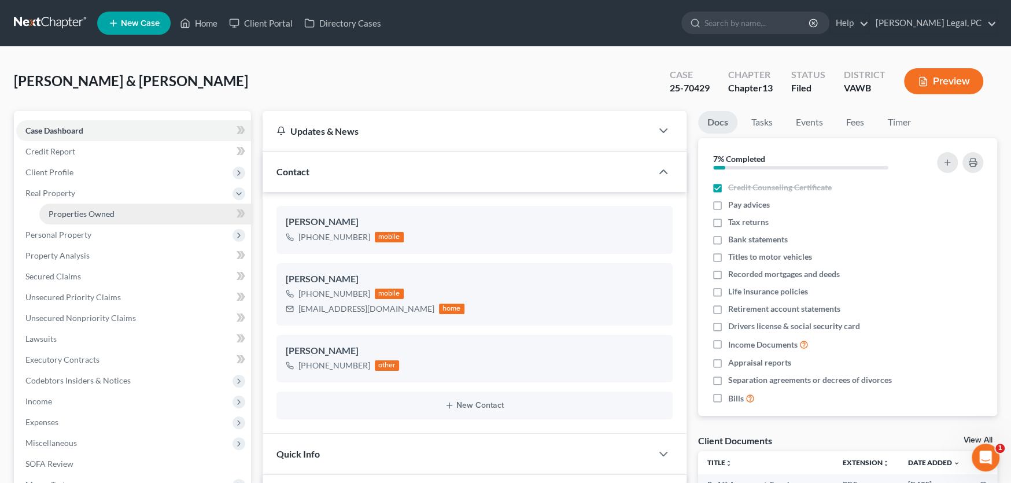
click at [66, 212] on span "Properties Owned" at bounding box center [82, 214] width 66 height 10
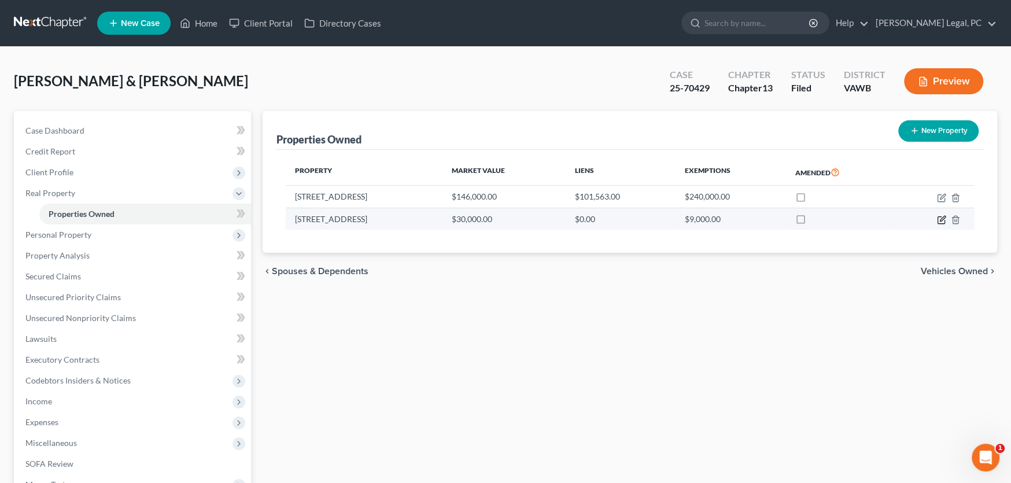
click at [942, 216] on icon "button" at bounding box center [941, 218] width 5 height 5
select select "48"
select select "2"
select select "5"
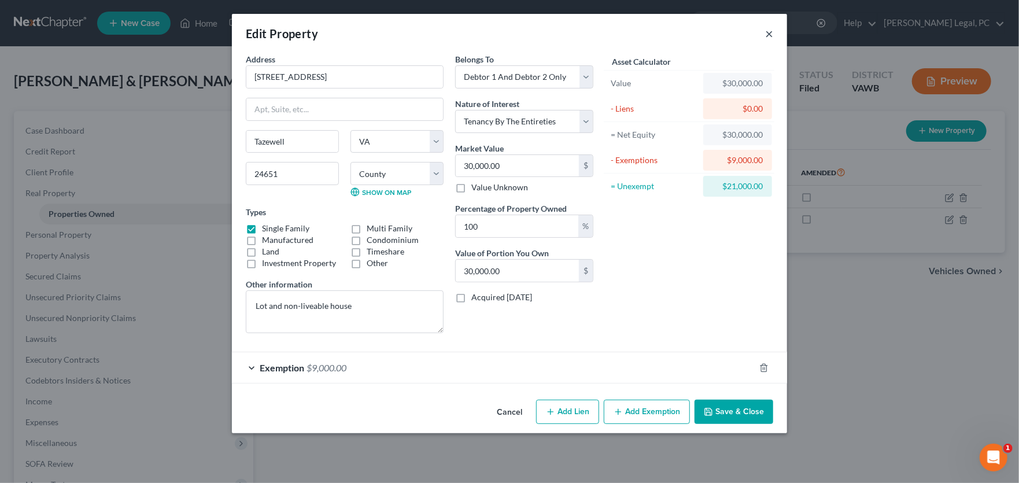
click at [769, 34] on button "×" at bounding box center [769, 34] width 8 height 14
